Goal: Task Accomplishment & Management: Manage account settings

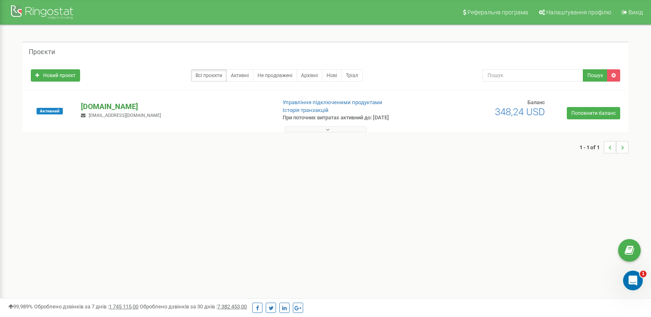
click at [139, 103] on p "[DOMAIN_NAME]" at bounding box center [175, 106] width 188 height 11
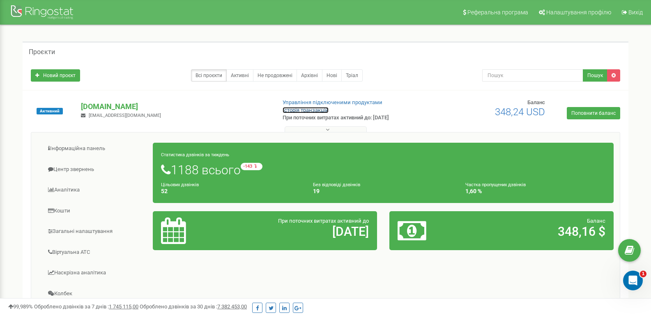
click at [293, 112] on link "Історія транзакцій" at bounding box center [306, 110] width 46 height 6
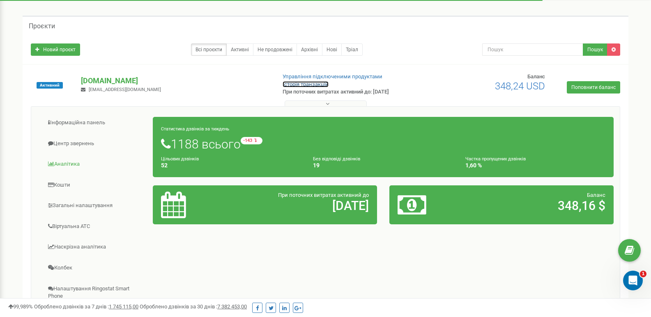
scroll to position [27, 0]
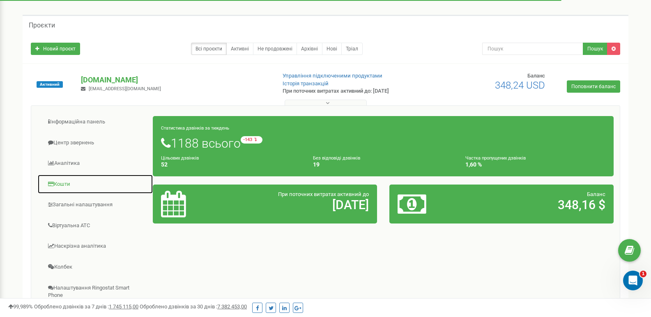
click at [68, 189] on link "Кошти" at bounding box center [95, 185] width 116 height 20
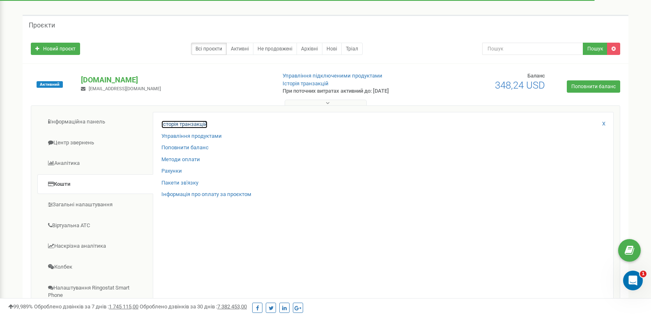
click at [202, 122] on link "Історія транзакцій" at bounding box center [184, 125] width 46 height 8
click at [179, 121] on link "Історія транзакцій" at bounding box center [184, 125] width 46 height 8
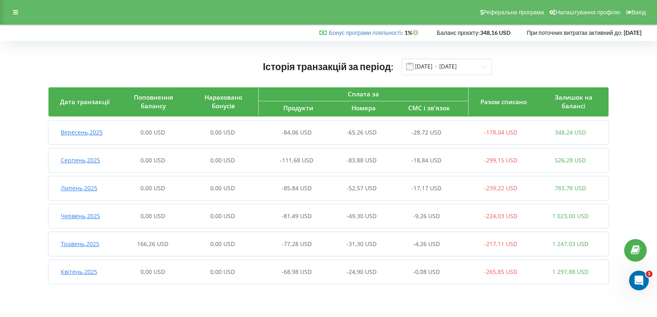
click at [235, 137] on div "Вересень , 2025 0,00 USD 0,00 USD -84,06 USD -65,26 USD -28,72 USD -178,04 USD …" at bounding box center [326, 133] width 557 height 20
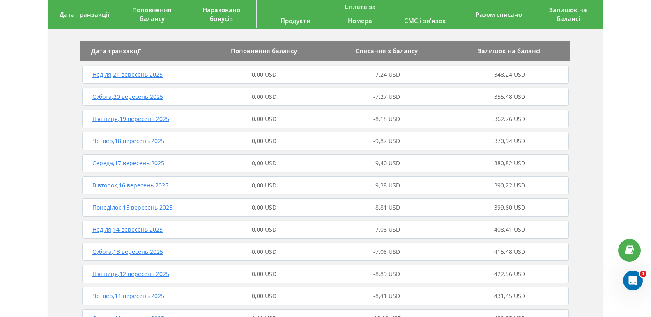
scroll to position [124, 0]
